Goal: Check status: Check status

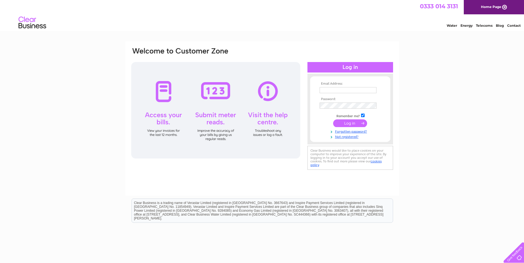
type input "elizabeth.haye@bredburydental.co.uk"
click at [351, 124] on input "submit" at bounding box center [350, 124] width 34 height 8
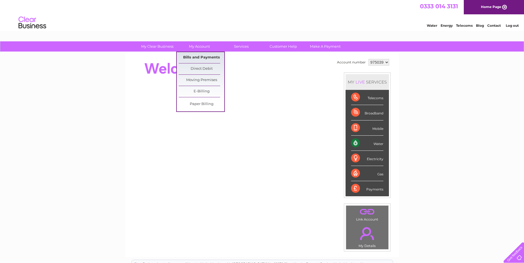
click at [202, 58] on link "Bills and Payments" at bounding box center [202, 57] width 46 height 11
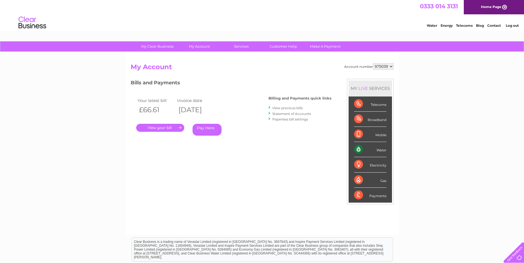
click at [269, 107] on div at bounding box center [269, 107] width 2 height 5
click at [279, 108] on link "View previous bills" at bounding box center [287, 108] width 30 height 4
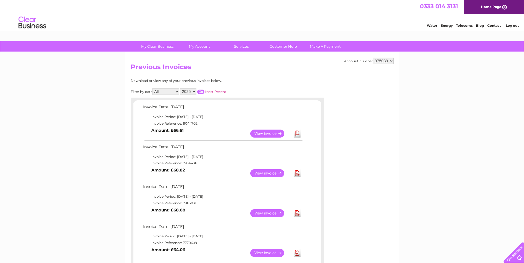
click at [189, 124] on td "Invoice Reference: 8044702" at bounding box center [223, 123] width 162 height 7
copy td "8044702"
